Goal: Task Accomplishment & Management: Use online tool/utility

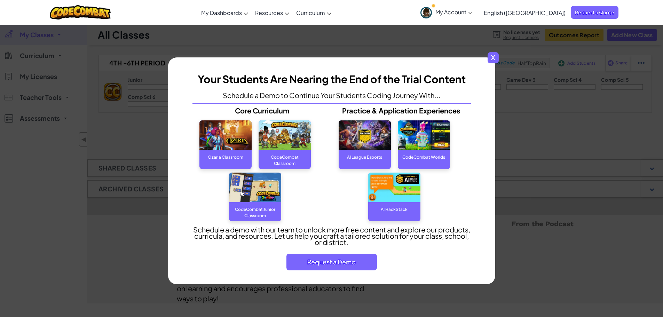
click at [491, 58] on span "x" at bounding box center [492, 57] width 11 height 11
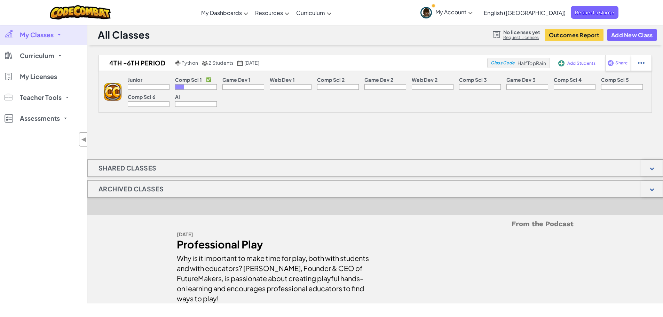
click at [472, 15] on span "My Account" at bounding box center [453, 11] width 37 height 7
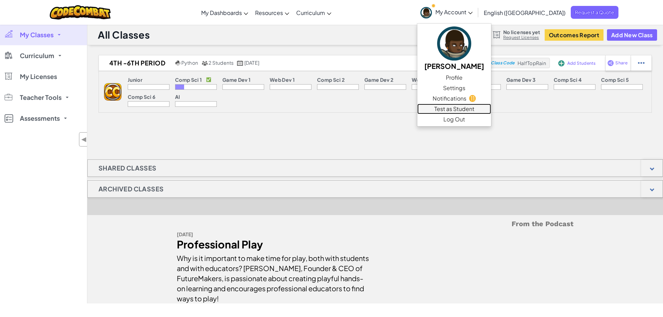
click at [491, 108] on link "Test as Student" at bounding box center [454, 109] width 74 height 10
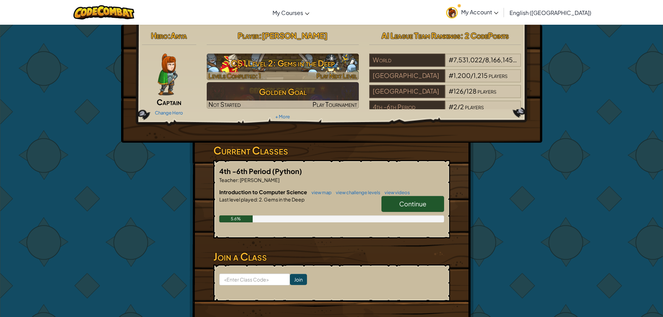
click at [293, 64] on h3 "CS1 Level 2: Gems in the Deep" at bounding box center [283, 63] width 152 height 16
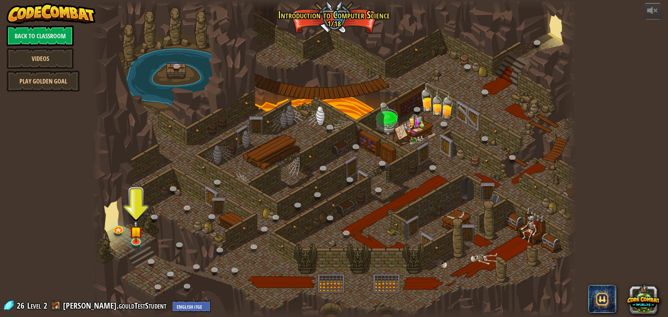
click at [138, 218] on div at bounding box center [333, 158] width 485 height 317
click at [134, 239] on img at bounding box center [136, 226] width 13 height 30
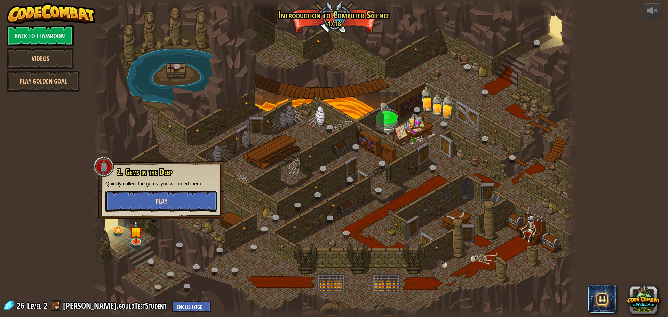
click at [145, 204] on button "Play" at bounding box center [161, 201] width 112 height 21
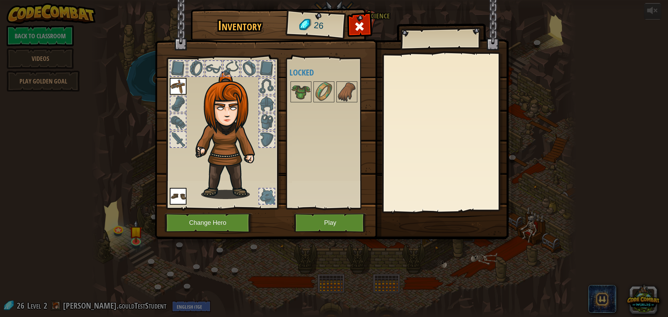
click at [260, 101] on div at bounding box center [266, 103] width 15 height 15
click at [304, 89] on img at bounding box center [300, 91] width 19 height 19
